Goal: Task Accomplishment & Management: Manage account settings

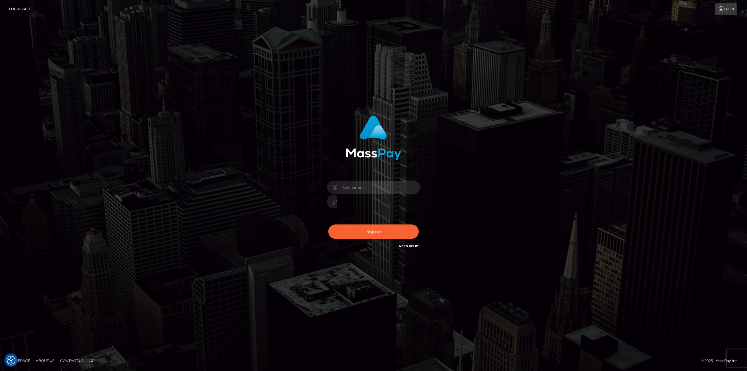
type input "gmjobin"
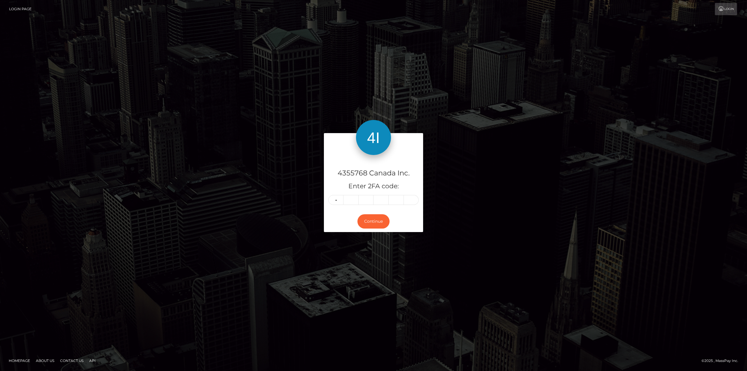
type input "7"
type input "2"
type input "4"
type input "2"
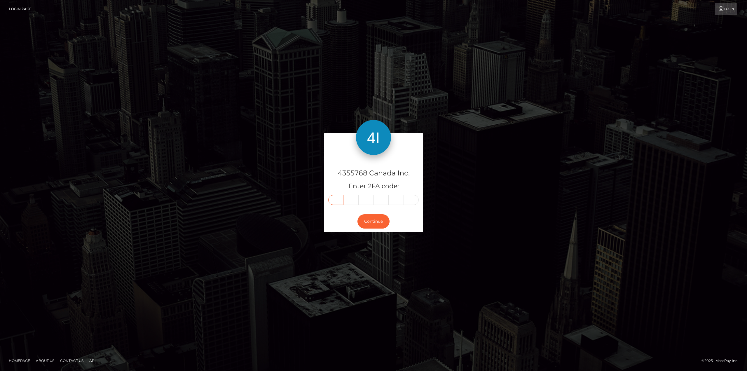
type input "7"
type input "2"
type input "4"
type input "2"
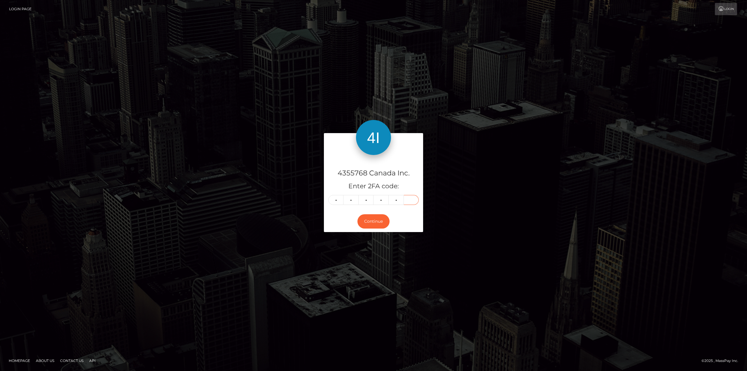
type input "3"
